Goal: Task Accomplishment & Management: Use online tool/utility

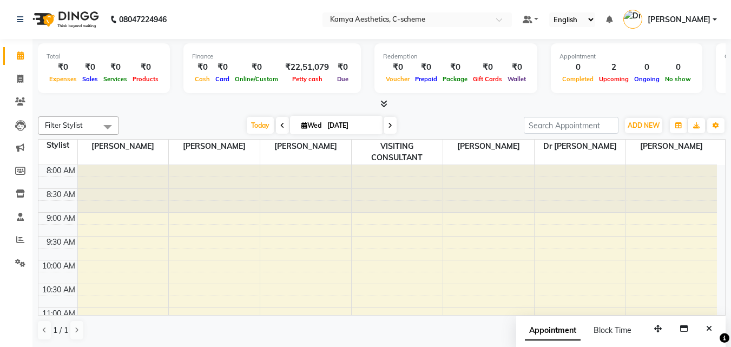
scroll to position [187, 0]
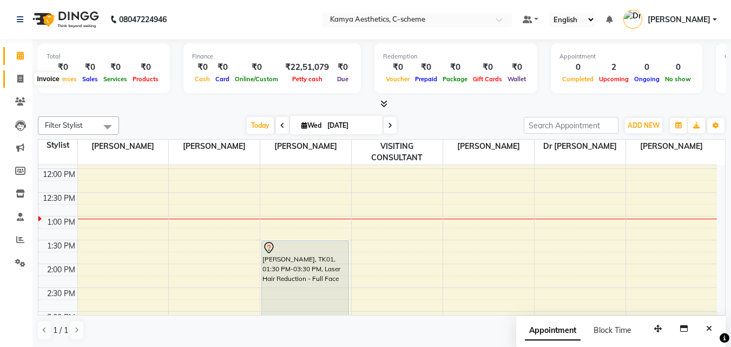
click at [20, 83] on span at bounding box center [20, 79] width 19 height 12
select select "service"
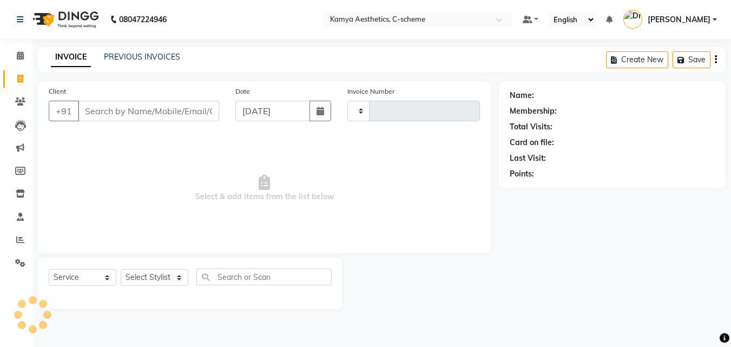
type input "0208"
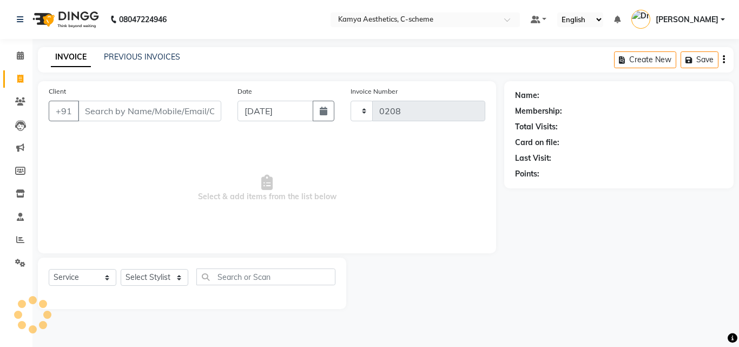
select select "5322"
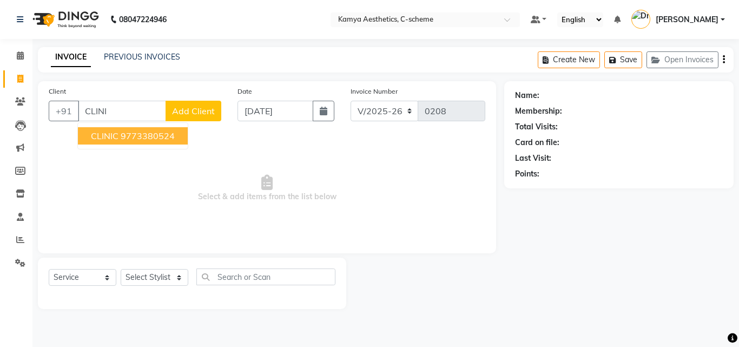
click at [105, 133] on span "CLINIC" at bounding box center [105, 135] width 28 height 11
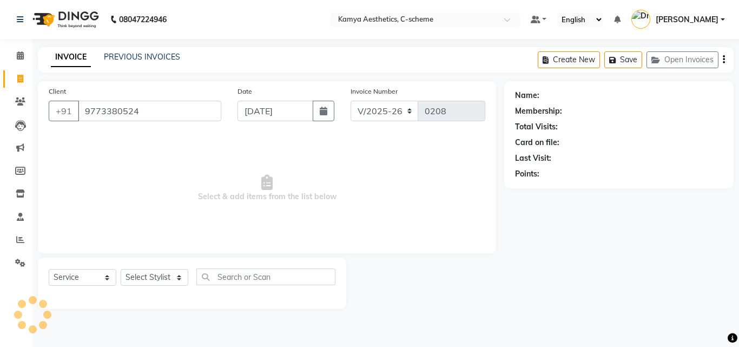
type input "9773380524"
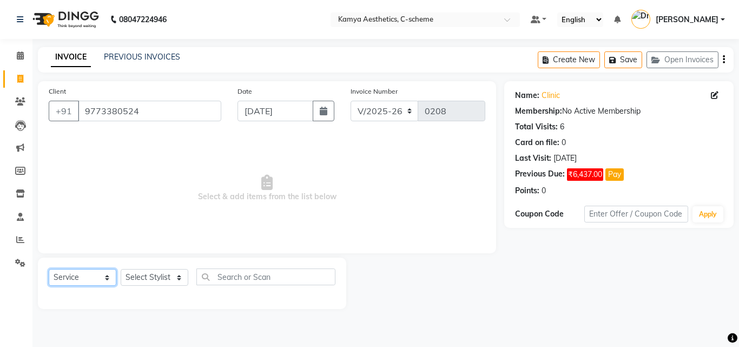
click at [104, 277] on select "Select Service Product Membership Package Voucher Prepaid Gift Card" at bounding box center [83, 277] width 68 height 17
click at [327, 114] on icon "button" at bounding box center [324, 111] width 8 height 9
select select "9"
select select "2025"
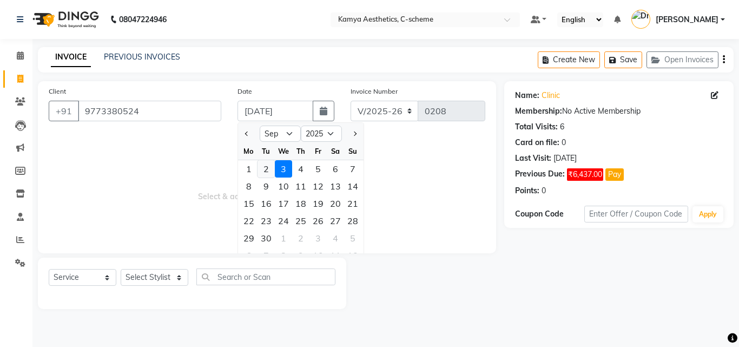
click at [268, 171] on div "2" at bounding box center [266, 168] width 17 height 17
type input "02-09-2025"
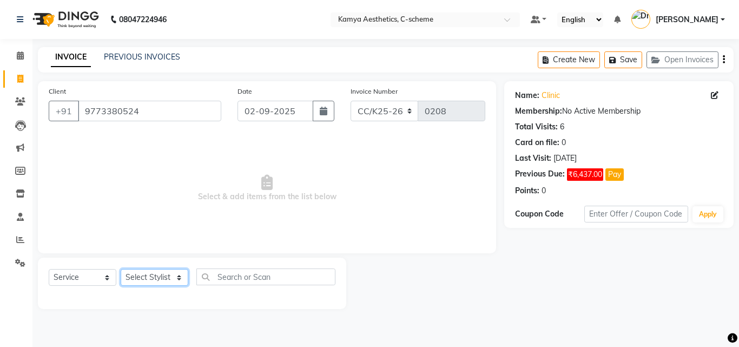
click at [142, 276] on select "Select Stylist [PERSON_NAME] Dr [PERSON_NAME] [PERSON_NAME] [PERSON_NAME] [PERS…" at bounding box center [155, 277] width 68 height 17
select select "41666"
click at [121, 269] on select "Select Stylist [PERSON_NAME] Dr [PERSON_NAME] [PERSON_NAME] [PERSON_NAME] [PERS…" at bounding box center [155, 277] width 68 height 17
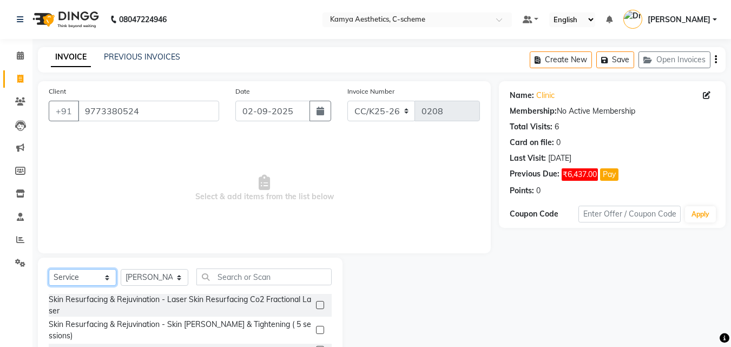
click at [106, 276] on select "Select Service Product Membership Package Voucher Prepaid Gift Card" at bounding box center [83, 277] width 68 height 17
select select "product"
click at [49, 269] on select "Select Service Product Membership Package Voucher Prepaid Gift Card" at bounding box center [83, 277] width 68 height 17
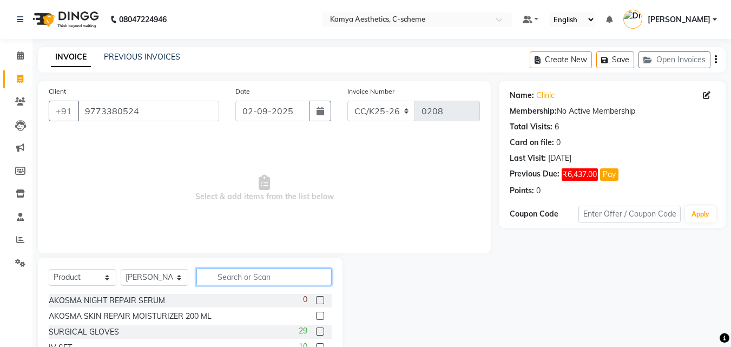
click at [243, 276] on input "text" at bounding box center [263, 276] width 135 height 17
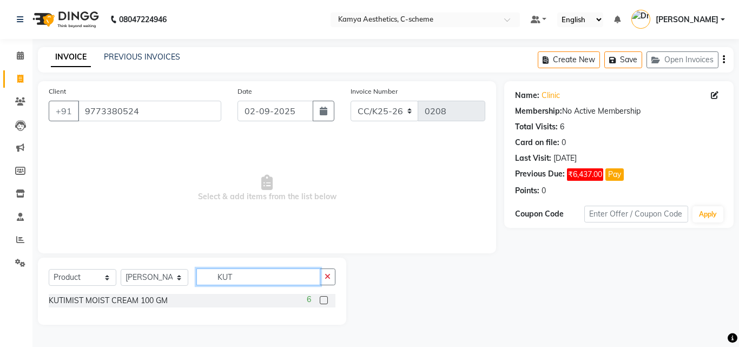
type input "KUT"
click at [324, 299] on label at bounding box center [324, 300] width 8 height 8
click at [324, 299] on input "checkbox" at bounding box center [323, 300] width 7 height 7
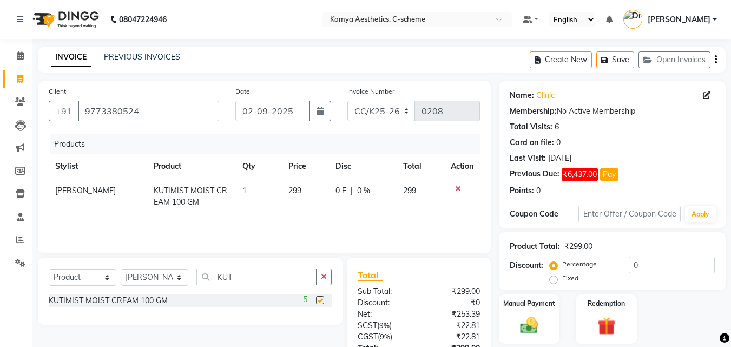
checkbox input "false"
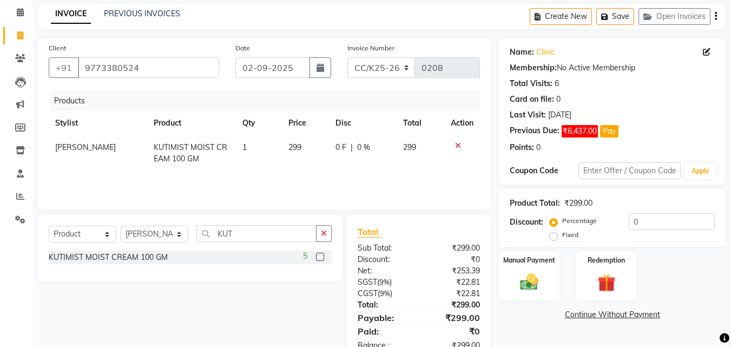
scroll to position [75, 0]
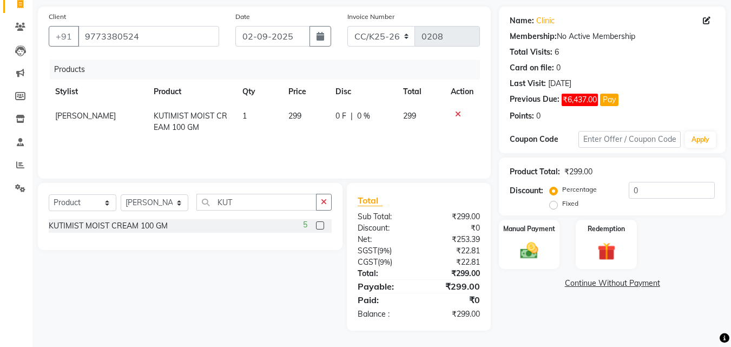
click at [573, 280] on link "Continue Without Payment" at bounding box center [612, 283] width 222 height 11
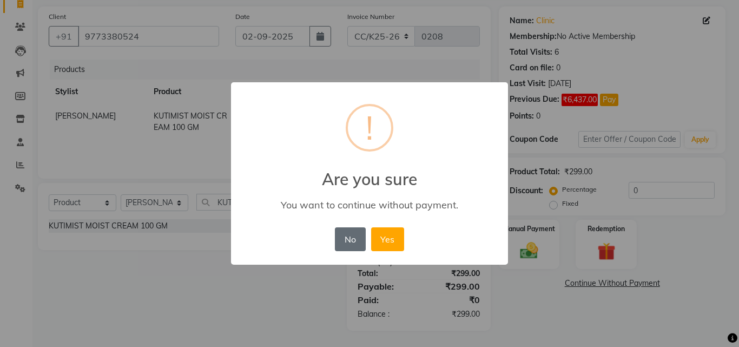
click at [349, 240] on button "No" at bounding box center [350, 239] width 30 height 24
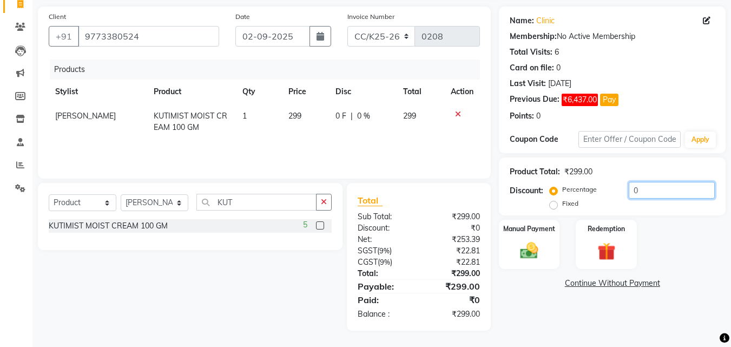
click at [641, 189] on input "0" at bounding box center [672, 190] width 86 height 17
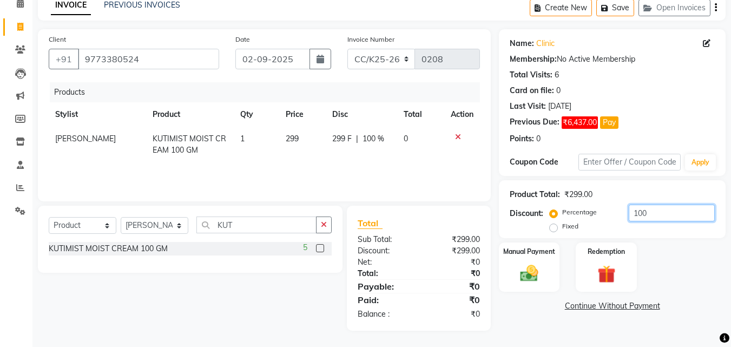
scroll to position [52, 0]
type input "100"
click at [534, 312] on div "Name: Clinic Membership: No Active Membership Total Visits: 6 Card on file: 0 L…" at bounding box center [616, 179] width 235 height 301
click at [585, 307] on link "Continue Without Payment" at bounding box center [612, 305] width 222 height 11
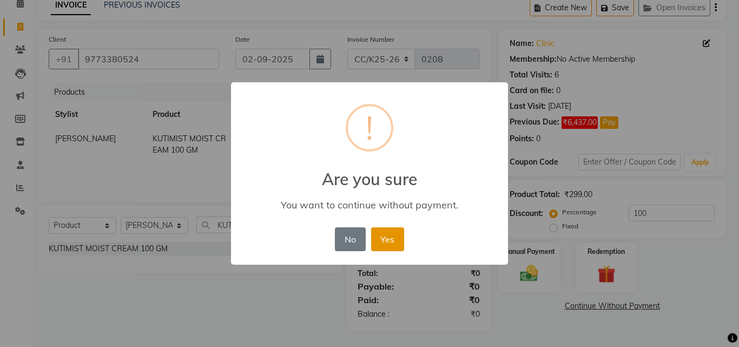
click at [386, 244] on button "Yes" at bounding box center [387, 239] width 33 height 24
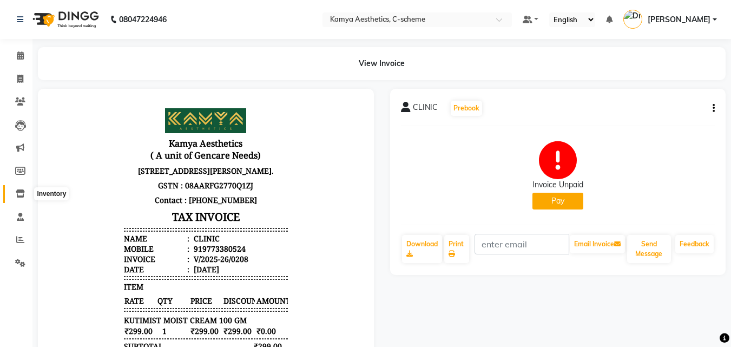
click at [19, 193] on icon at bounding box center [20, 193] width 9 height 8
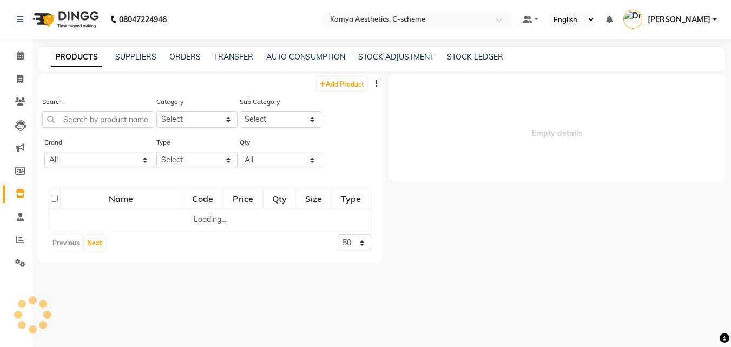
select select
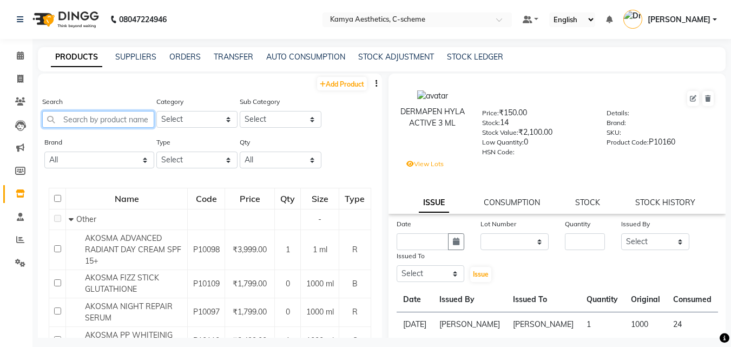
click at [92, 120] on input "text" at bounding box center [98, 119] width 112 height 17
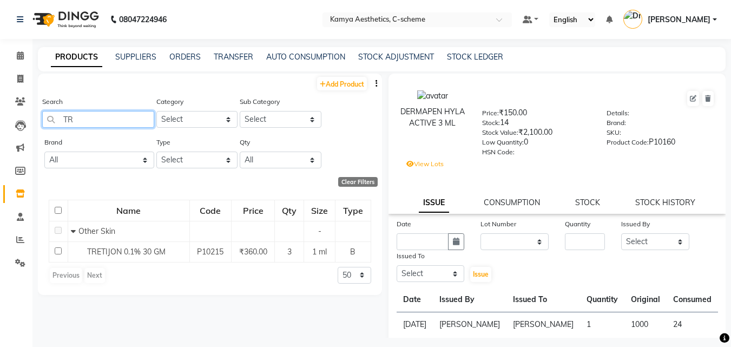
type input "T"
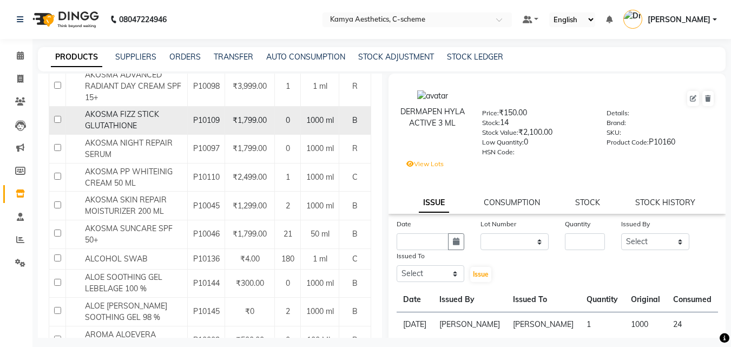
scroll to position [217, 0]
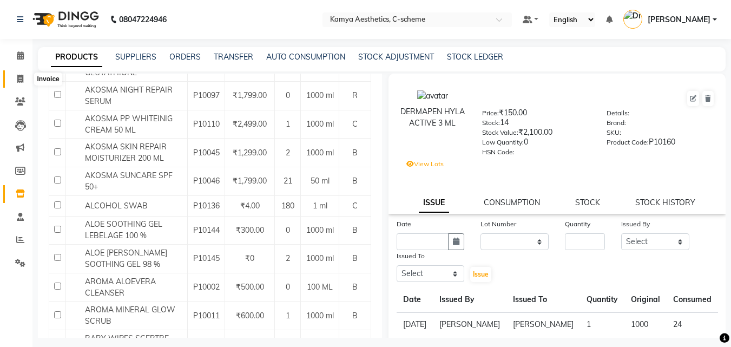
click at [18, 80] on icon at bounding box center [20, 79] width 6 height 8
select select "service"
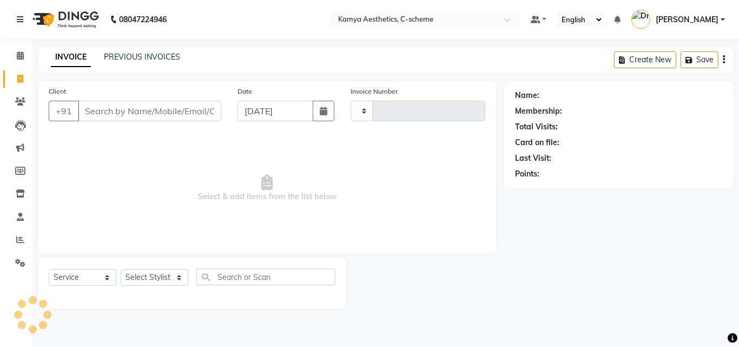
type input "0209"
select select "5322"
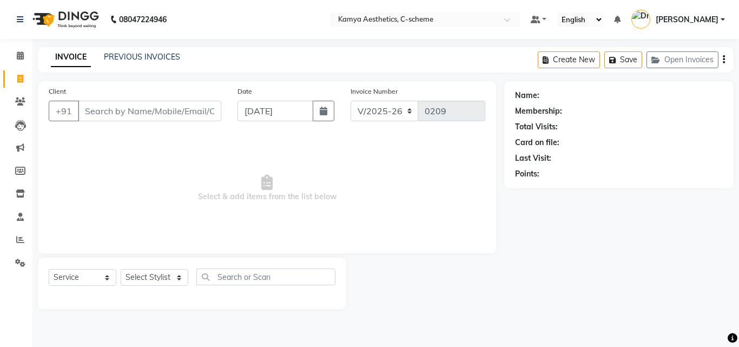
click at [78, 106] on input "Client" at bounding box center [149, 111] width 143 height 21
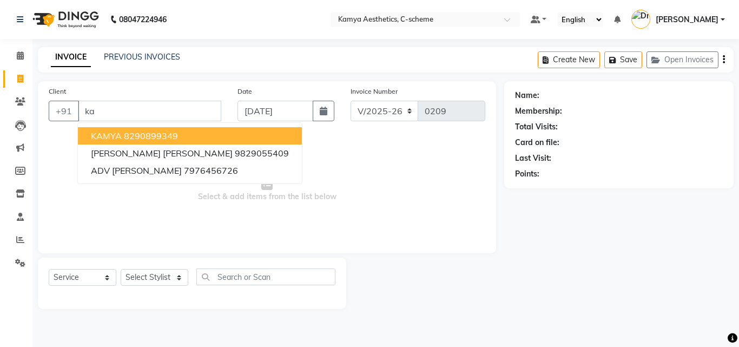
type input "k"
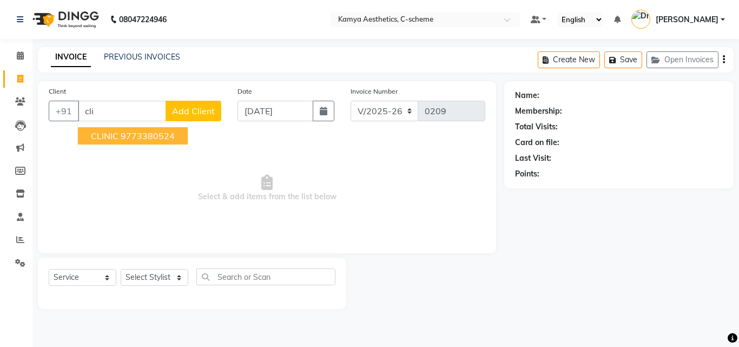
click at [119, 133] on button "CLINIC 9773380524" at bounding box center [133, 135] width 110 height 17
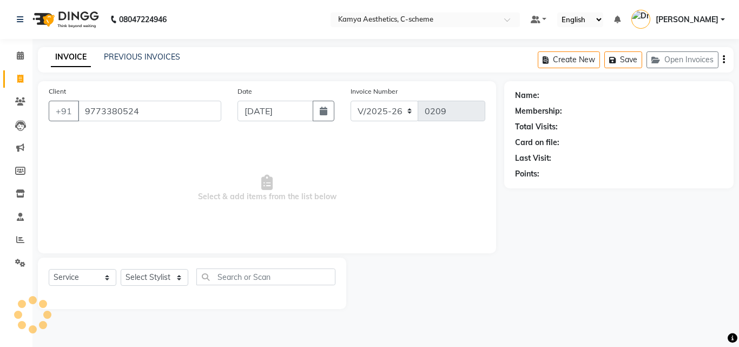
type input "9773380524"
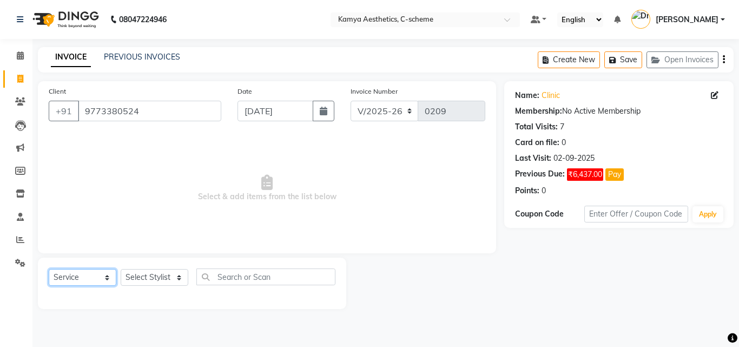
click at [77, 276] on select "Select Service Product Membership Package Voucher Prepaid Gift Card" at bounding box center [83, 277] width 68 height 17
select select "product"
click at [49, 269] on select "Select Service Product Membership Package Voucher Prepaid Gift Card" at bounding box center [83, 277] width 68 height 17
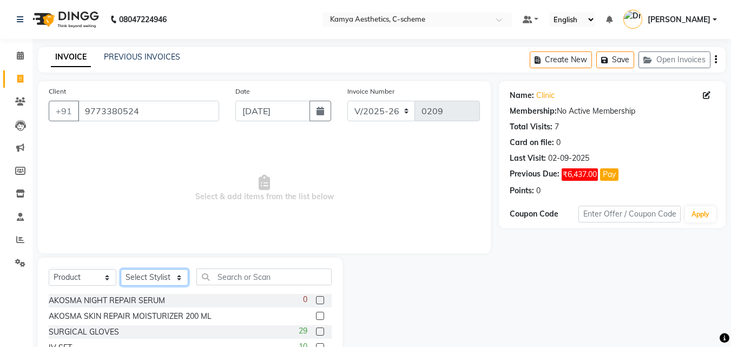
click at [167, 281] on select "Select Stylist [PERSON_NAME] Dr [PERSON_NAME] [PERSON_NAME] [PERSON_NAME] [PERS…" at bounding box center [155, 277] width 68 height 17
select select "42841"
click at [121, 269] on select "Select Stylist [PERSON_NAME] Dr [PERSON_NAME] [PERSON_NAME] [PERSON_NAME] [PERS…" at bounding box center [155, 277] width 68 height 17
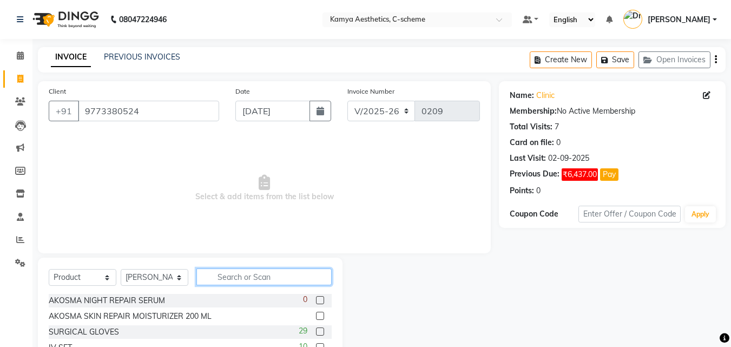
click at [259, 282] on input "text" at bounding box center [263, 276] width 135 height 17
type input "akosma spf"
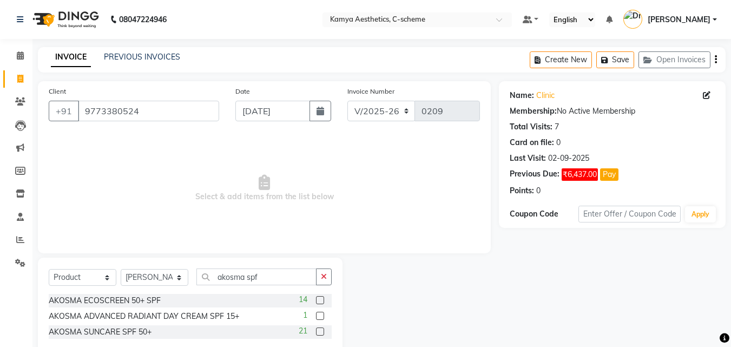
click at [322, 331] on label at bounding box center [320, 331] width 8 height 8
click at [322, 331] on input "checkbox" at bounding box center [319, 332] width 7 height 7
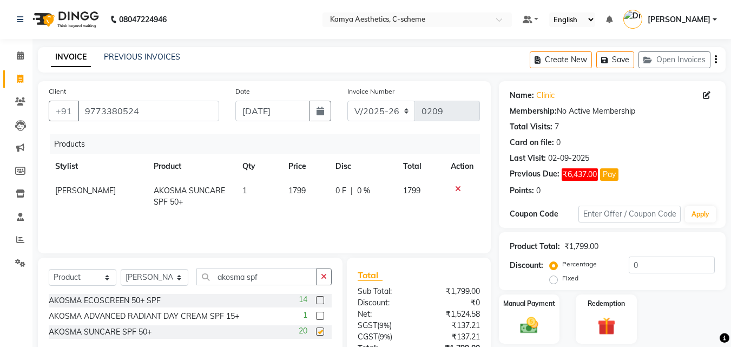
checkbox input "false"
click at [314, 111] on button "button" at bounding box center [321, 111] width 22 height 21
select select "9"
select select "2025"
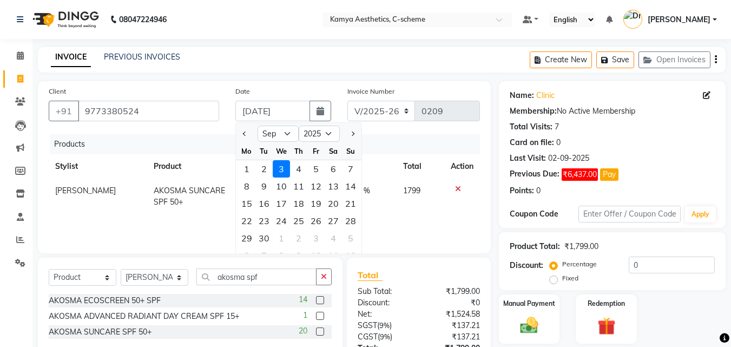
click at [250, 135] on div at bounding box center [247, 133] width 22 height 17
click at [243, 132] on button "Previous month" at bounding box center [244, 133] width 9 height 17
select select "8"
click at [285, 222] on div "20" at bounding box center [281, 220] width 17 height 17
type input "[DATE]"
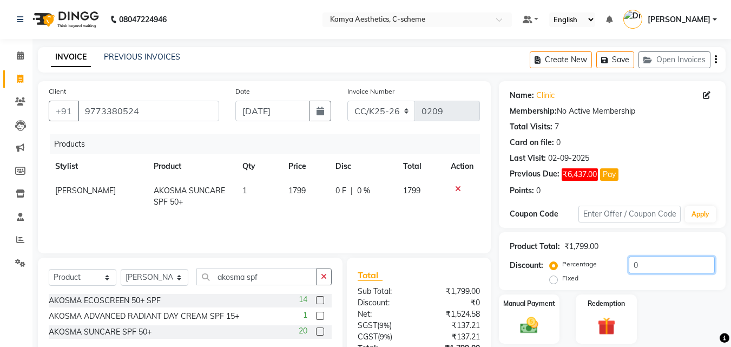
click at [643, 261] on input "0" at bounding box center [672, 265] width 86 height 17
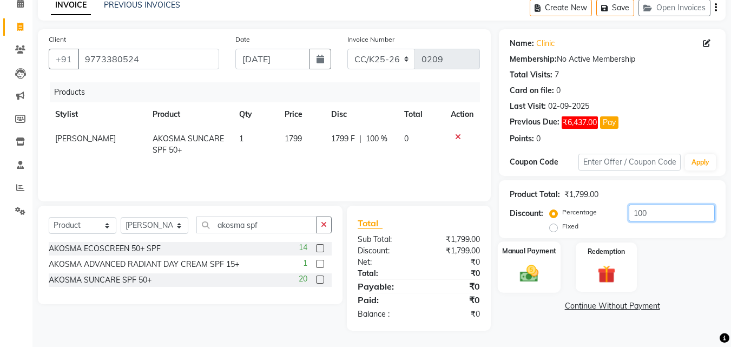
type input "100"
click at [519, 288] on div "Manual Payment" at bounding box center [529, 266] width 63 height 51
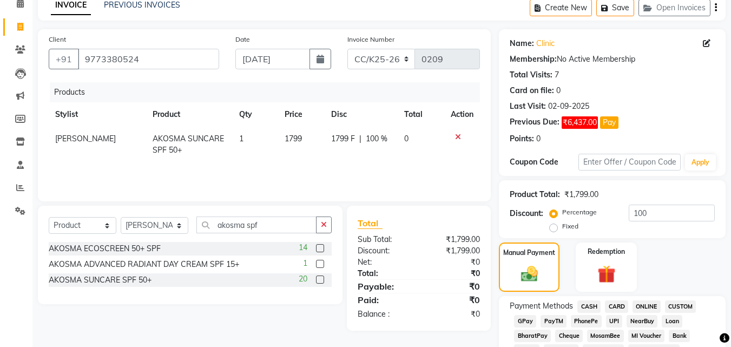
click at [585, 305] on span "CASH" at bounding box center [589, 306] width 23 height 12
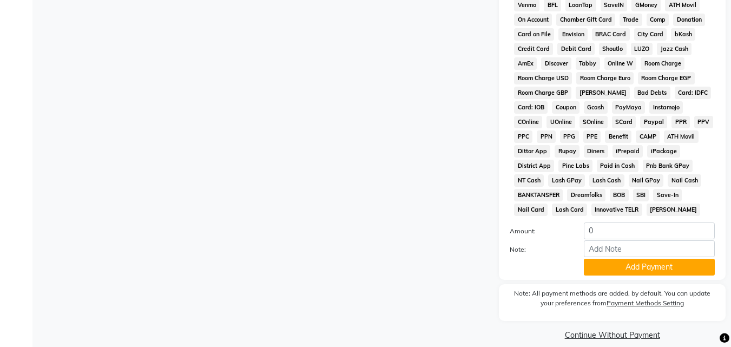
scroll to position [497, 0]
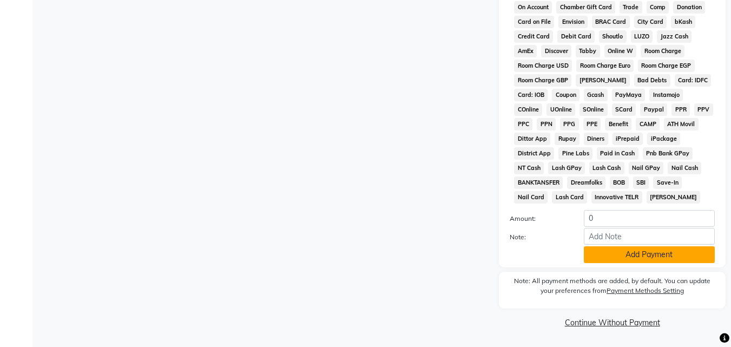
click at [651, 250] on button "Add Payment" at bounding box center [649, 254] width 131 height 17
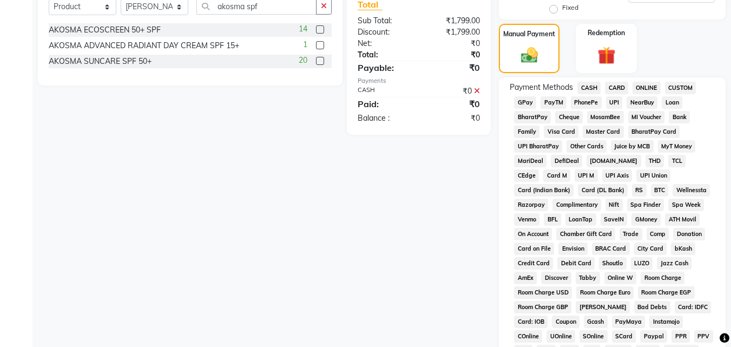
scroll to position [501, 0]
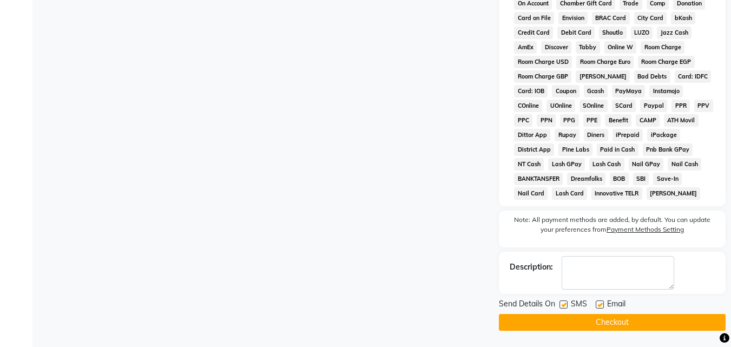
click at [625, 324] on button "Checkout" at bounding box center [612, 322] width 227 height 17
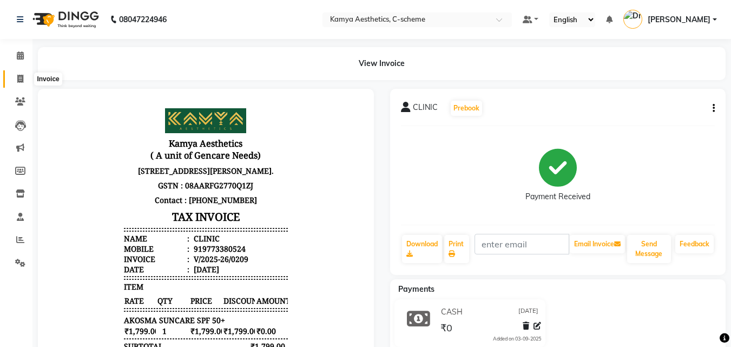
click at [17, 80] on icon at bounding box center [20, 79] width 6 height 8
select select "service"
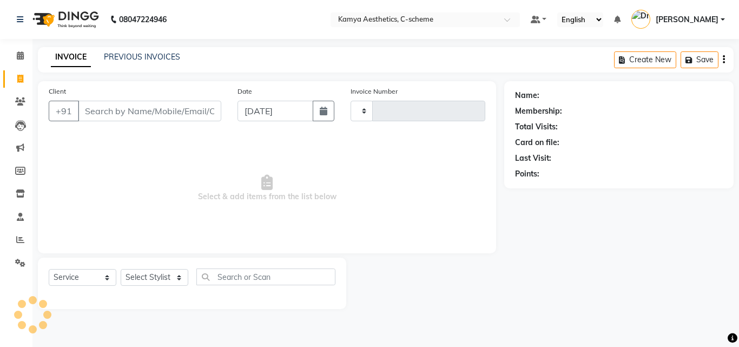
type input "0210"
select select "5322"
